Goal: Information Seeking & Learning: Find specific fact

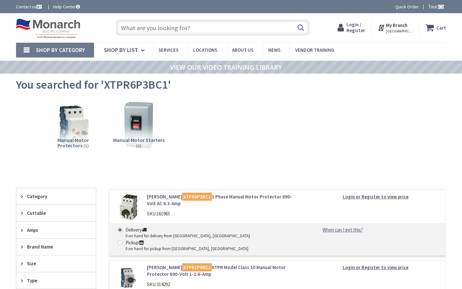
type input "[PERSON_NAME][GEOGRAPHIC_DATA]"
